Goal: Task Accomplishment & Management: Use online tool/utility

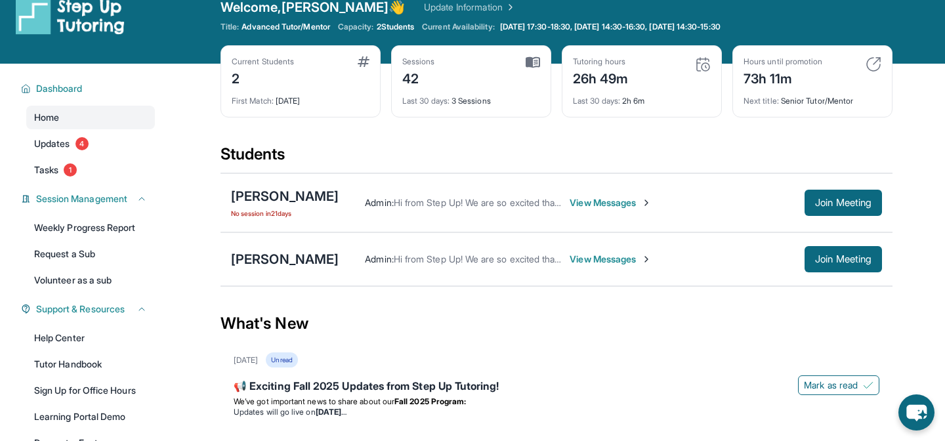
scroll to position [25, 0]
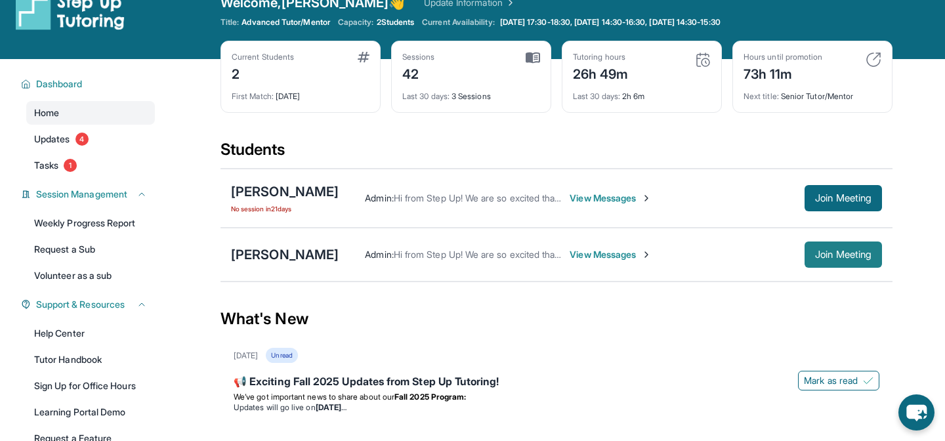
click at [835, 251] on span "Join Meeting" at bounding box center [843, 255] width 56 height 8
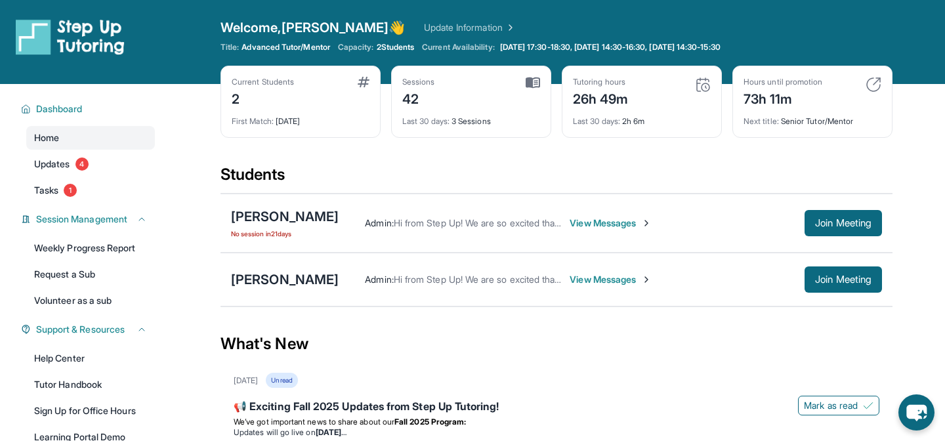
click at [369, 164] on div "Students" at bounding box center [556, 178] width 672 height 29
click at [850, 283] on span "Join Meeting" at bounding box center [843, 280] width 56 height 8
